Goal: Task Accomplishment & Management: Manage account settings

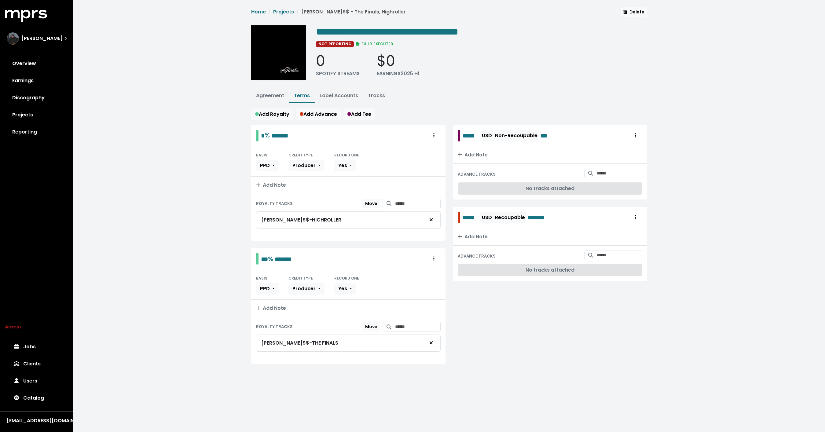
click at [162, 162] on div "**********" at bounding box center [449, 193] width 752 height 386
click at [115, 86] on div "**********" at bounding box center [449, 193] width 752 height 386
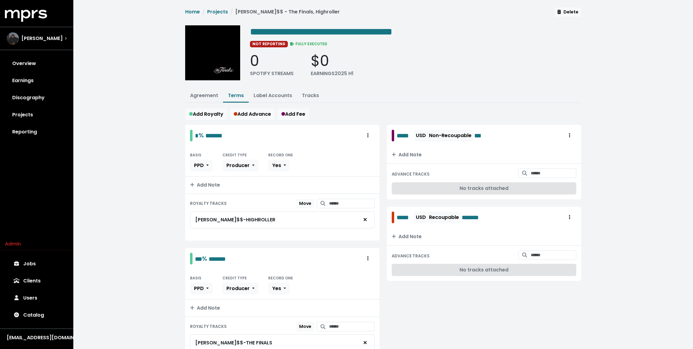
click at [534, 102] on ul "Agreement Terms Label Accounts Tracks" at bounding box center [383, 96] width 396 height 13
click at [37, 41] on span "Coleman" at bounding box center [41, 38] width 41 height 7
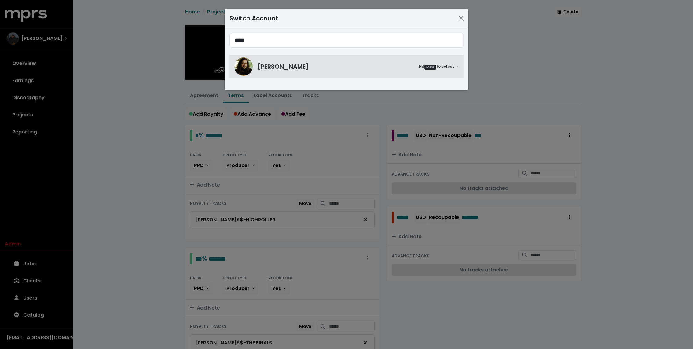
type input "****"
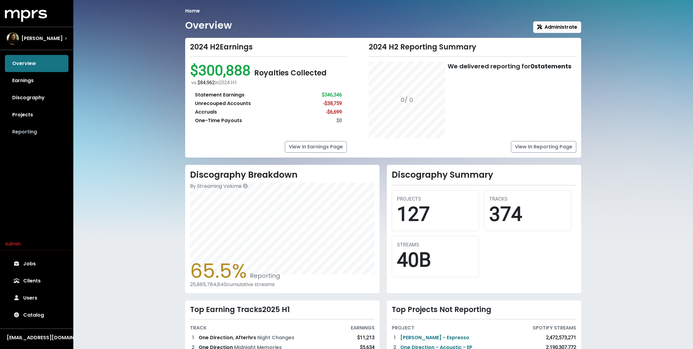
click at [25, 132] on link "Reporting" at bounding box center [37, 131] width 64 height 17
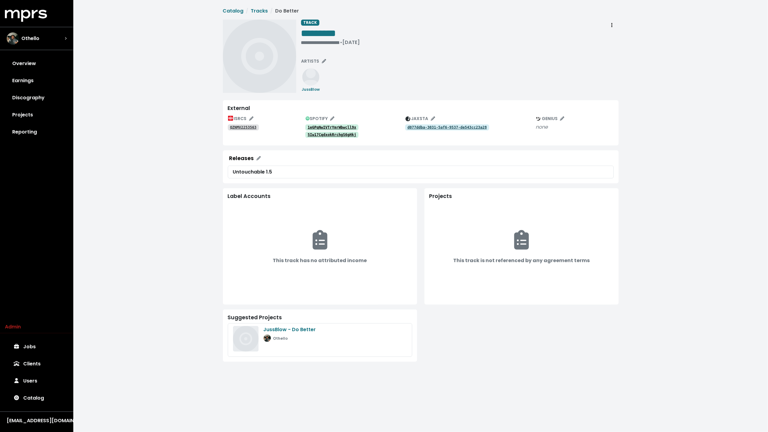
click at [482, 64] on div "**********" at bounding box center [460, 56] width 318 height 73
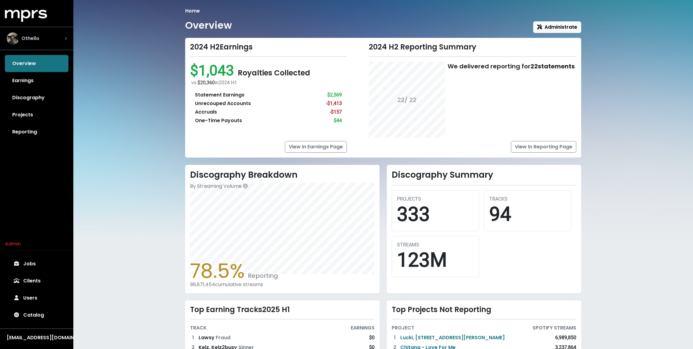
click at [57, 42] on div "Othello" at bounding box center [37, 38] width 60 height 12
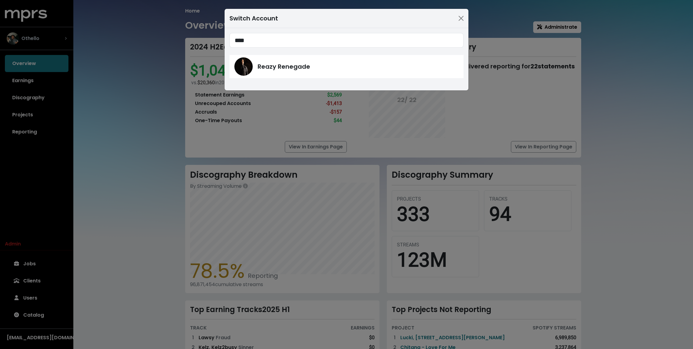
type input "****"
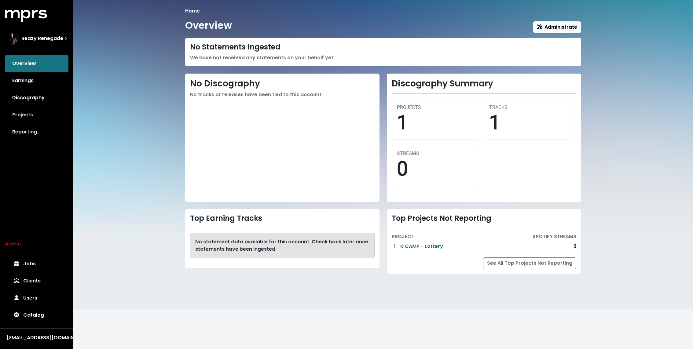
click at [25, 115] on link "Projects" at bounding box center [37, 114] width 64 height 17
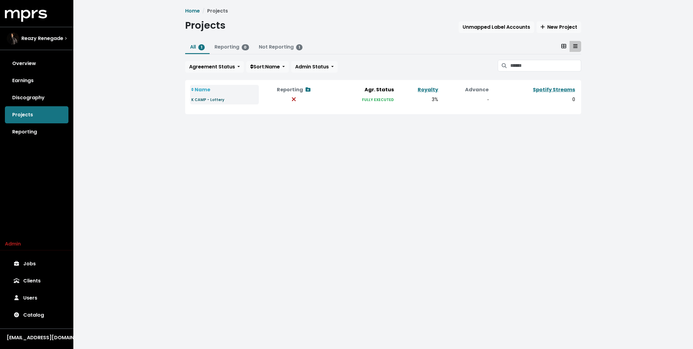
click at [204, 98] on small "K CAMP - Lottery" at bounding box center [207, 99] width 33 height 5
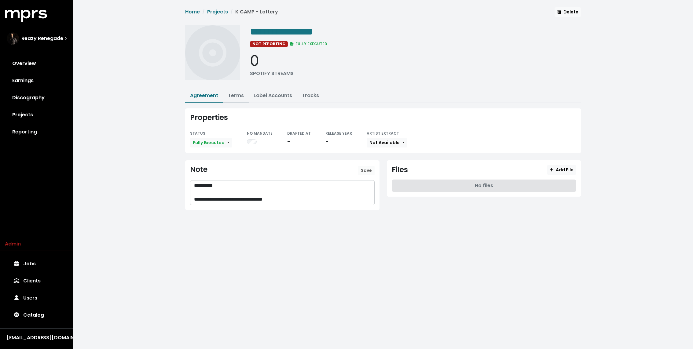
click at [236, 92] on link "Terms" at bounding box center [236, 95] width 16 height 7
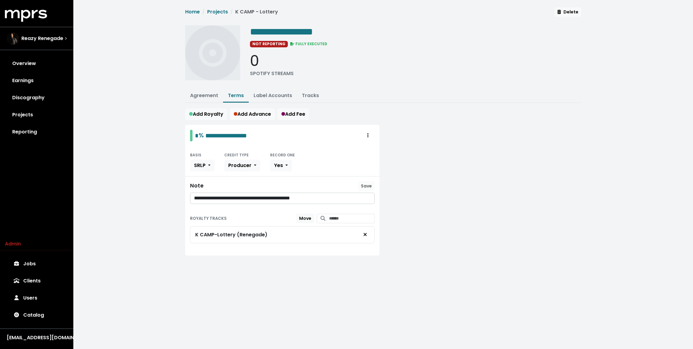
click at [275, 278] on html "**********" at bounding box center [346, 139] width 693 height 278
click at [30, 132] on link "Reporting" at bounding box center [37, 131] width 64 height 17
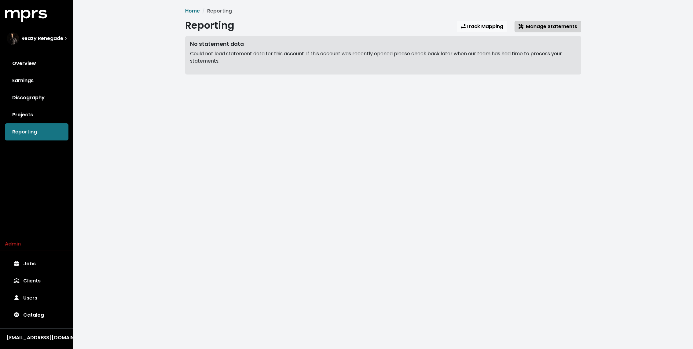
click at [564, 22] on button "Manage Statements" at bounding box center [547, 27] width 67 height 12
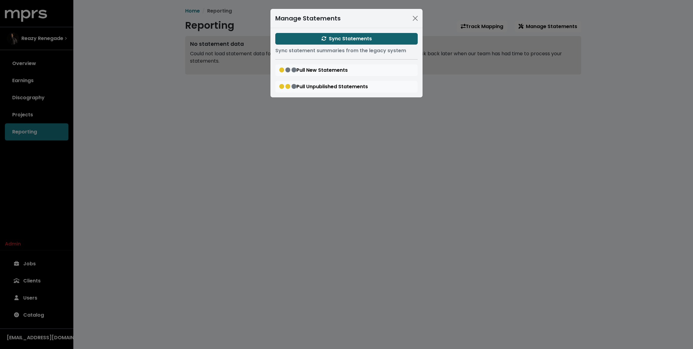
click at [363, 38] on span "Sync Statements" at bounding box center [346, 38] width 50 height 7
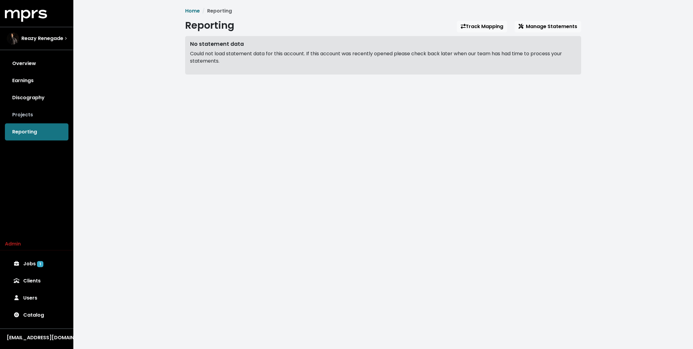
click at [37, 109] on link "Projects" at bounding box center [37, 114] width 64 height 17
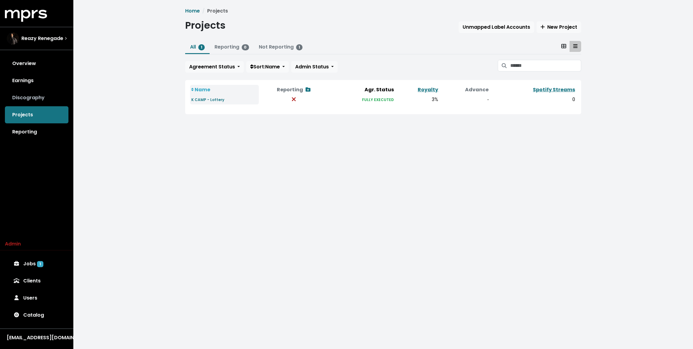
click at [42, 99] on link "Discography" at bounding box center [37, 97] width 64 height 17
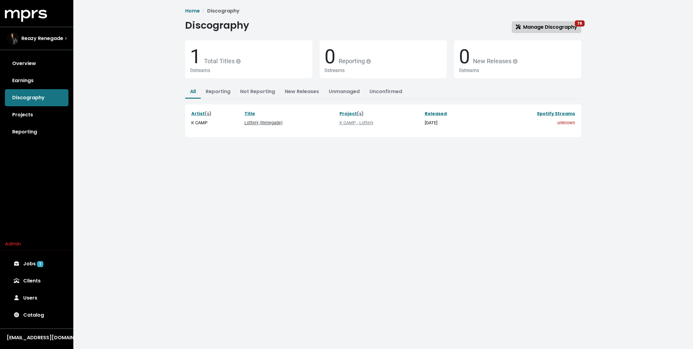
click at [543, 23] on link "Manage Discography 78" at bounding box center [546, 27] width 69 height 12
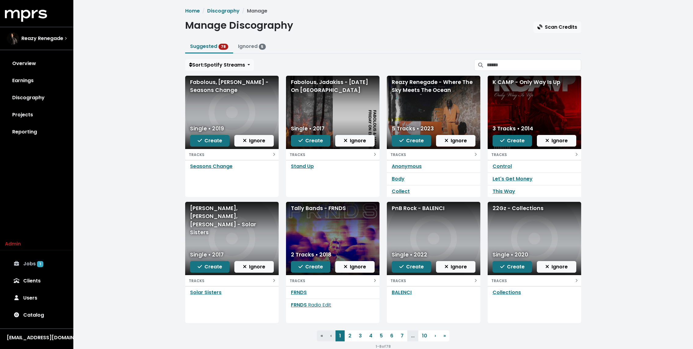
click at [31, 261] on link "Jobs 1" at bounding box center [37, 263] width 64 height 17
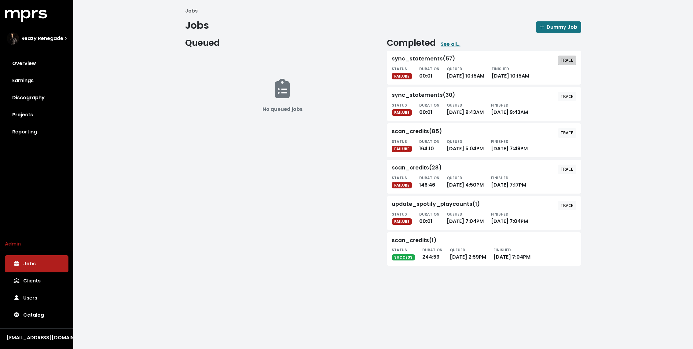
click at [565, 59] on tt "TRACE" at bounding box center [567, 60] width 13 height 5
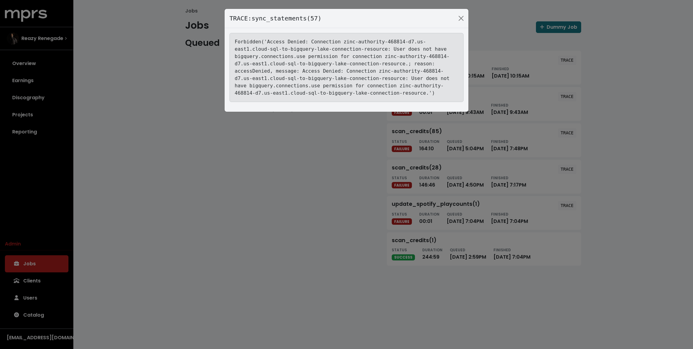
click at [31, 63] on div "TRACE: sync_statements(57) Forbidden('Access Denied: Connection zinc-authority-…" at bounding box center [346, 174] width 693 height 349
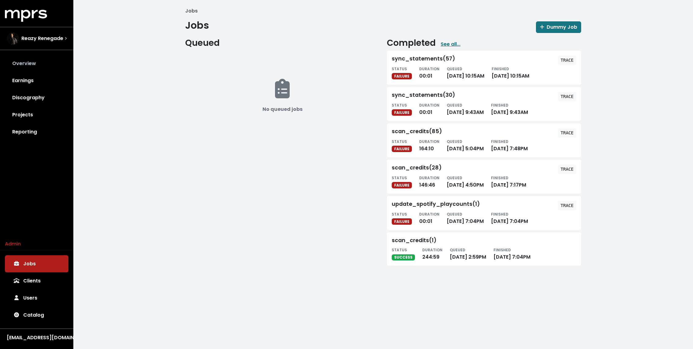
click at [25, 64] on link "Overview" at bounding box center [37, 63] width 64 height 17
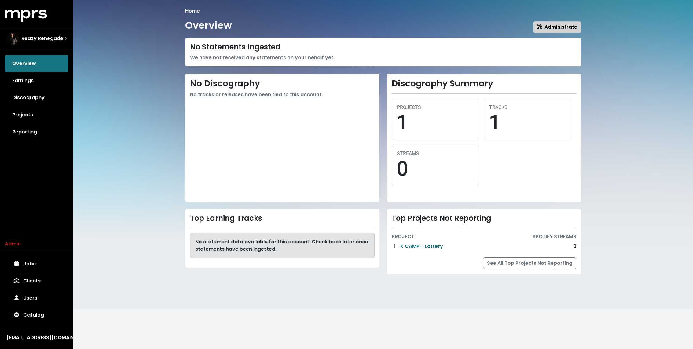
click at [564, 29] on span "Administrate" at bounding box center [557, 27] width 40 height 7
click at [41, 263] on link "Jobs" at bounding box center [37, 263] width 64 height 17
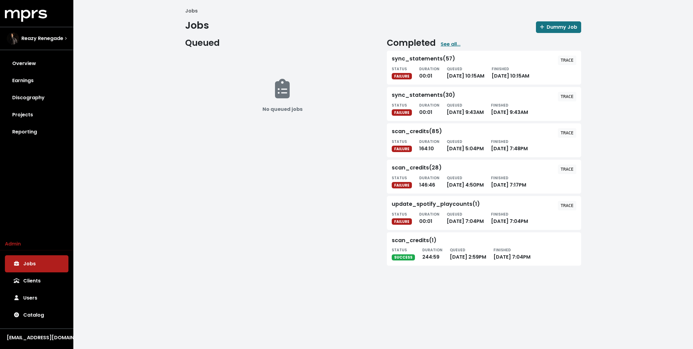
click at [568, 49] on div "Completed See all... sync_statements(57) TRACE STATUS FAILURE DURATION 00:01 QU…" at bounding box center [484, 153] width 202 height 230
click at [22, 73] on link "Earnings" at bounding box center [37, 80] width 64 height 17
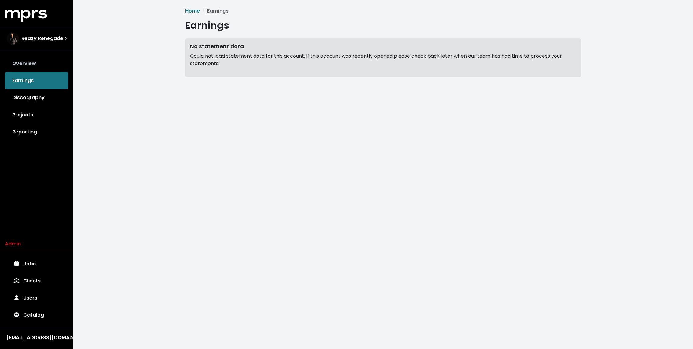
click at [22, 64] on link "Overview" at bounding box center [37, 63] width 64 height 17
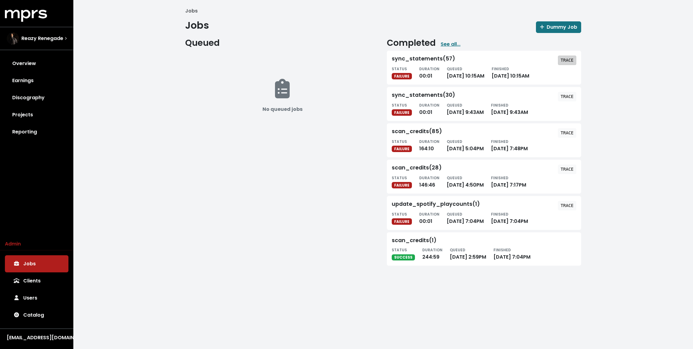
click at [567, 59] on tt "TRACE" at bounding box center [567, 60] width 13 height 5
click at [31, 113] on link "Projects" at bounding box center [37, 114] width 64 height 17
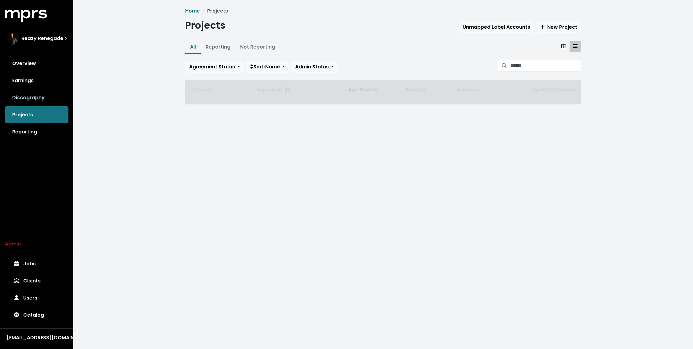
click at [35, 99] on link "Discography" at bounding box center [37, 97] width 64 height 17
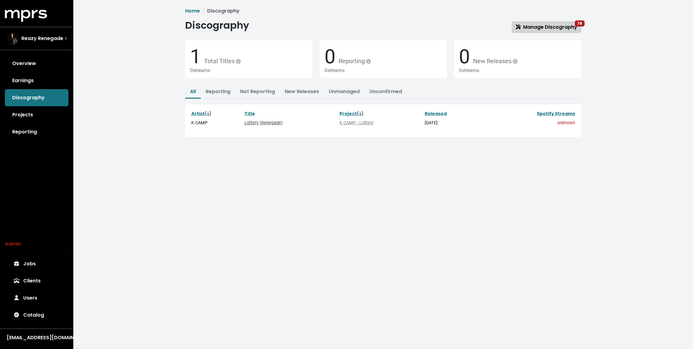
click at [558, 31] on link "Manage Discography 78" at bounding box center [546, 27] width 69 height 12
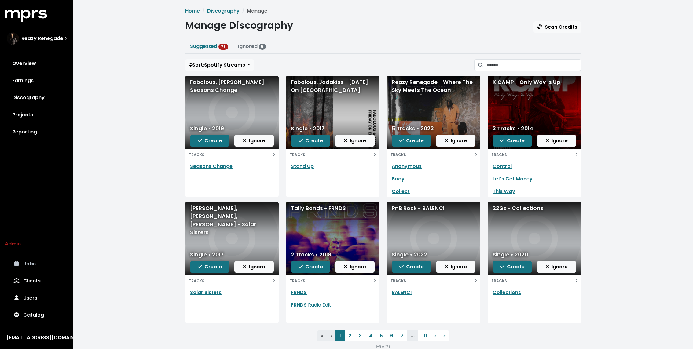
click at [27, 268] on link "Jobs" at bounding box center [37, 263] width 64 height 17
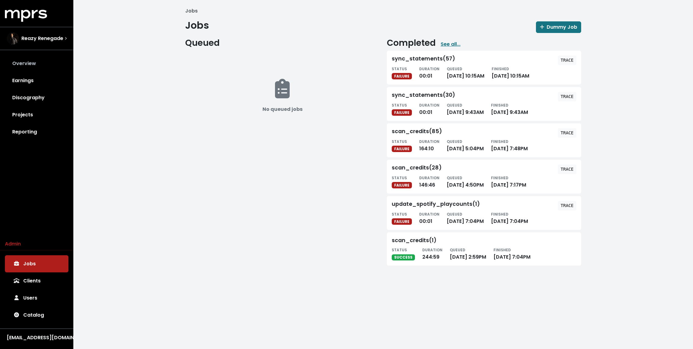
click at [31, 65] on link "Overview" at bounding box center [37, 63] width 64 height 17
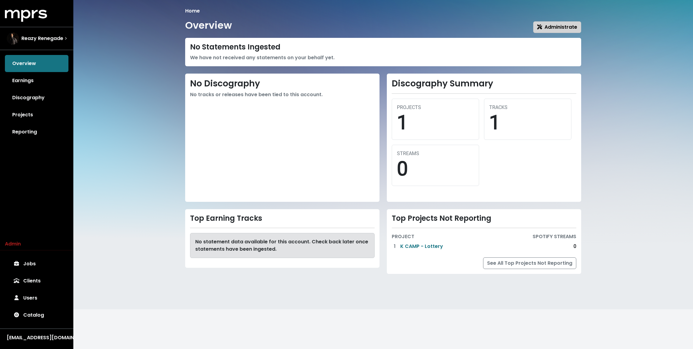
click at [551, 27] on span "Administrate" at bounding box center [557, 27] width 40 height 7
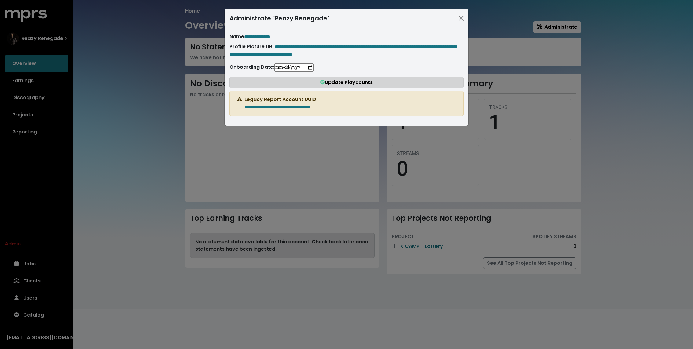
click at [343, 80] on span "Update Playcounts" at bounding box center [346, 82] width 53 height 7
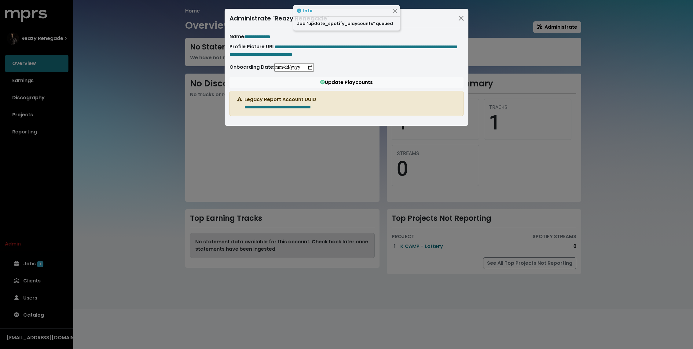
click at [116, 79] on div "**********" at bounding box center [346, 174] width 693 height 349
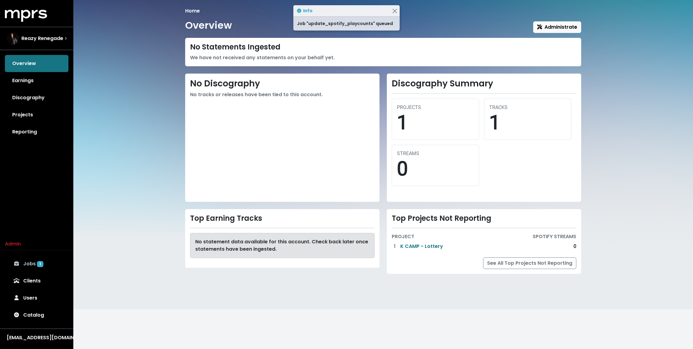
click at [54, 262] on link "Jobs 1" at bounding box center [37, 263] width 64 height 17
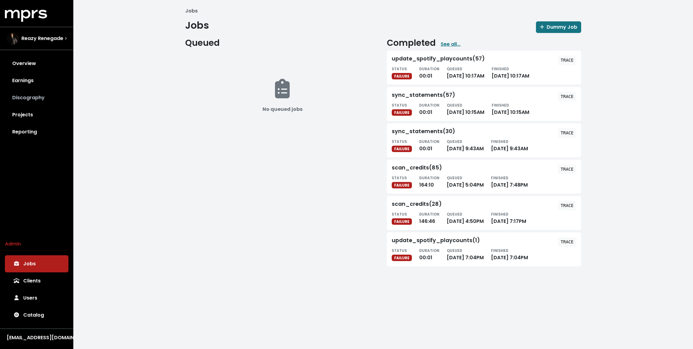
click at [43, 93] on link "Discography" at bounding box center [37, 97] width 64 height 17
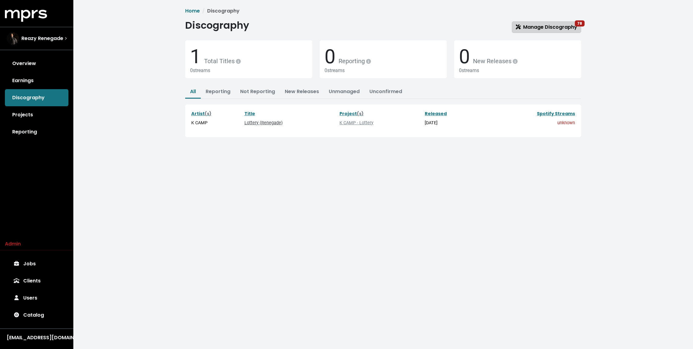
click at [572, 24] on span "Manage Discography 78" at bounding box center [546, 27] width 61 height 7
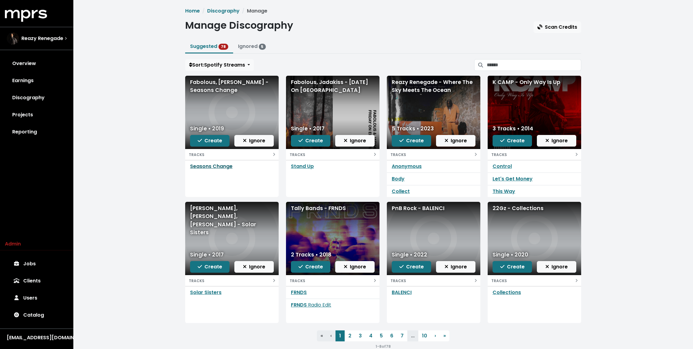
click at [206, 163] on link "Seasons Change" at bounding box center [211, 166] width 42 height 7
click at [15, 263] on icon at bounding box center [16, 263] width 5 height 5
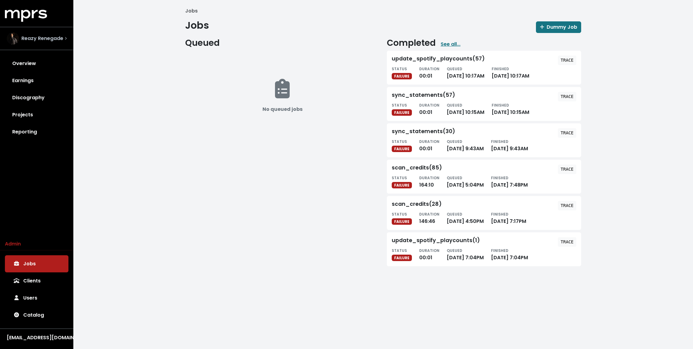
click at [59, 39] on span "Reazy Renegade" at bounding box center [42, 38] width 42 height 7
click at [147, 86] on div "Jobs Jobs Dummy Job Queued No queued jobs Completed See all... update_spotify_p…" at bounding box center [383, 139] width 620 height 279
click at [141, 142] on div "Jobs Jobs Dummy Job Queued No queued jobs Completed See all... update_spotify_p…" at bounding box center [383, 139] width 620 height 279
click at [23, 57] on link "Overview" at bounding box center [37, 63] width 64 height 17
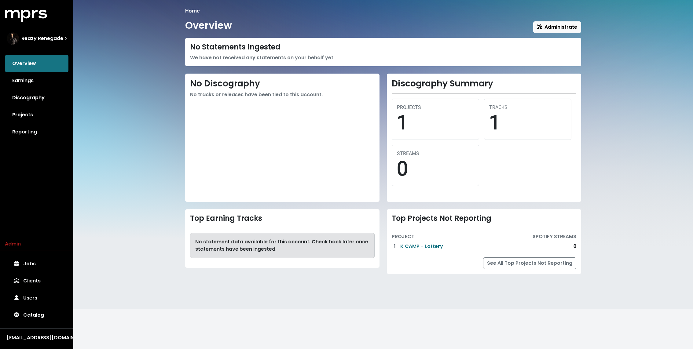
click at [75, 122] on div "Home Overview Administrate No Statements Ingested We have not received any stat…" at bounding box center [383, 154] width 620 height 309
click at [36, 129] on link "Reporting" at bounding box center [37, 131] width 64 height 17
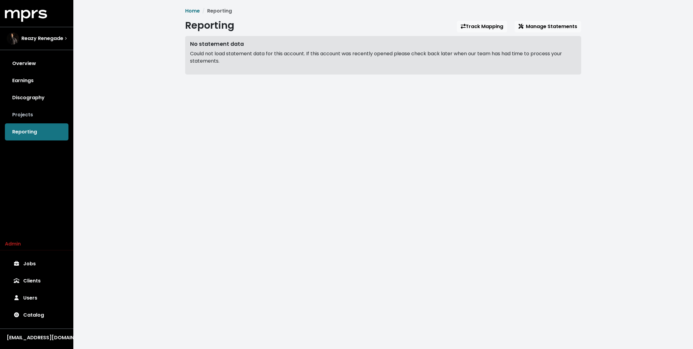
click at [34, 119] on link "Projects" at bounding box center [37, 114] width 64 height 17
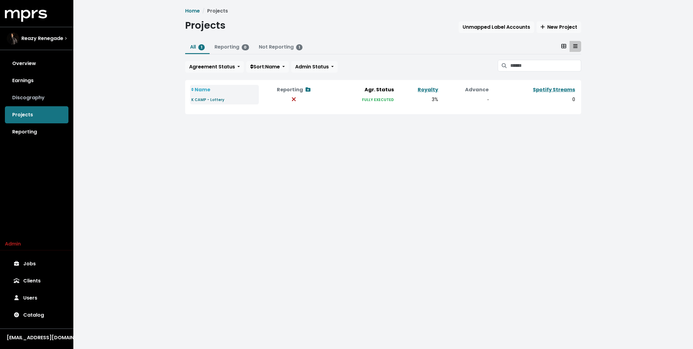
click at [31, 98] on link "Discography" at bounding box center [37, 97] width 64 height 17
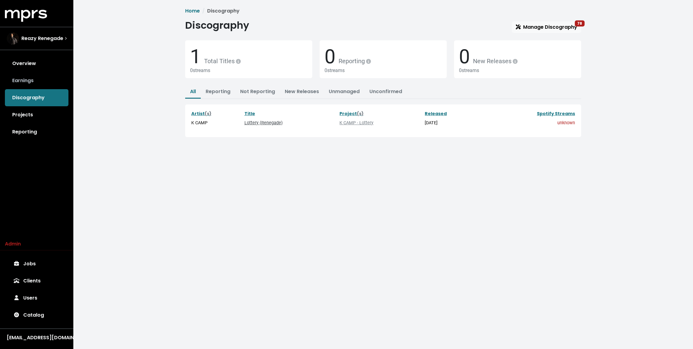
click at [30, 81] on link "Earnings" at bounding box center [37, 80] width 64 height 17
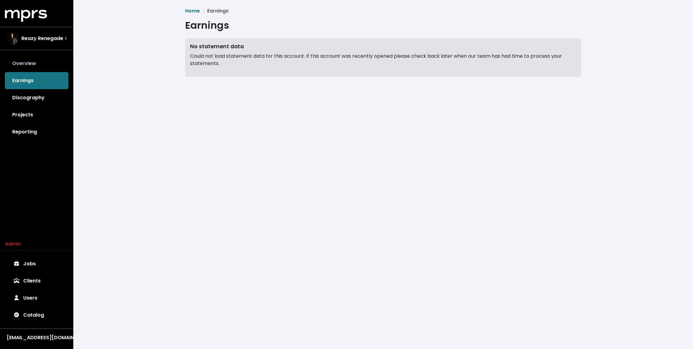
click at [29, 67] on link "Overview" at bounding box center [37, 63] width 64 height 17
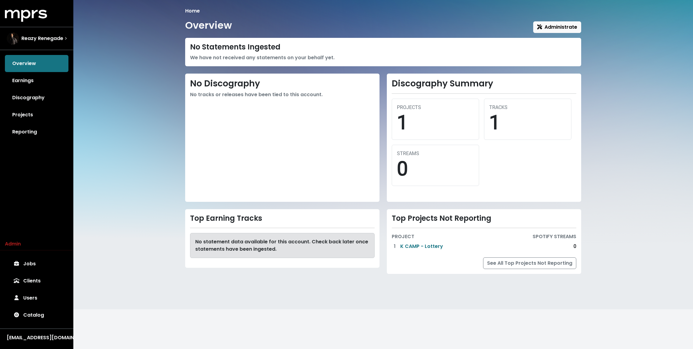
click at [148, 147] on div "Home Overview Administrate No Statements Ingested We have not received any stat…" at bounding box center [383, 154] width 620 height 309
